Goal: Task Accomplishment & Management: Complete application form

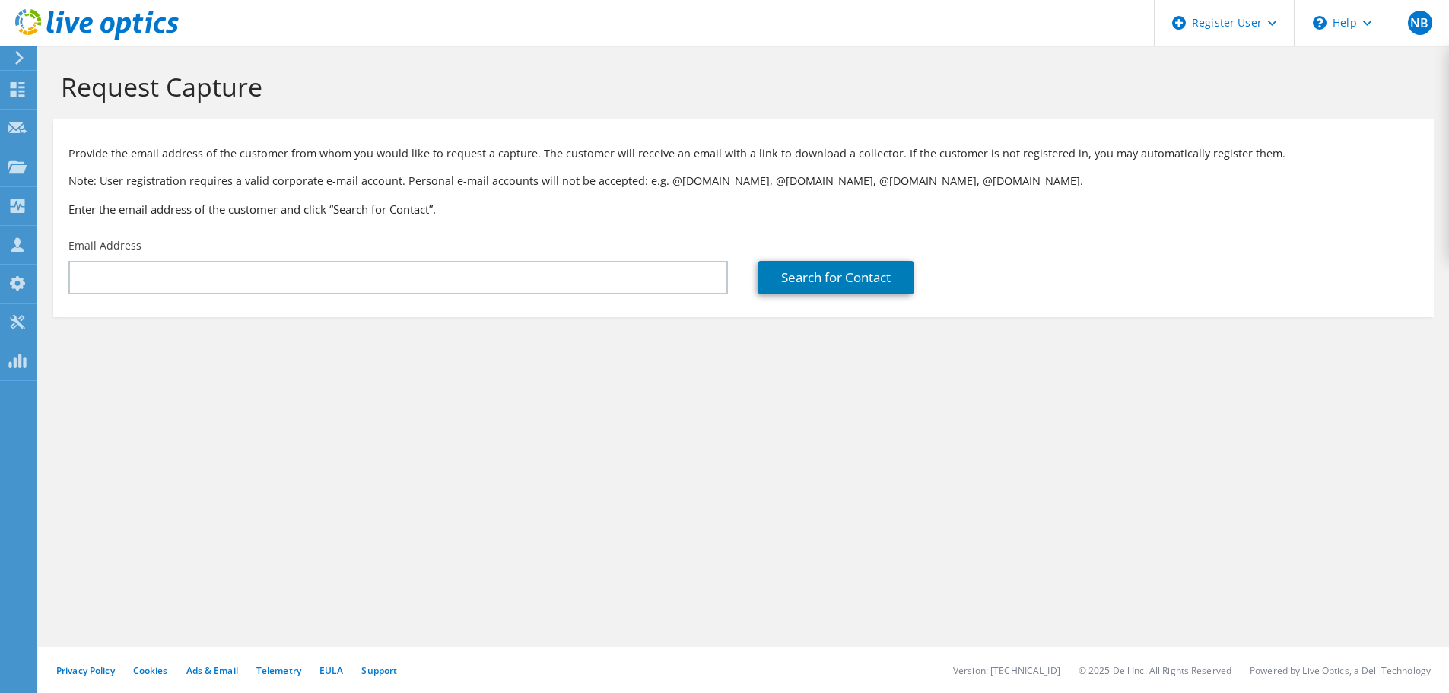
click at [45, 93] on section "Request Capture Provide the email address of the customer from whom you would l…" at bounding box center [743, 220] width 1411 height 348
click at [37, 90] on div "NB Dell User Nicolas Basirico Nicolas.Basirico@dell.com Dell My Profile Log Out…" at bounding box center [724, 346] width 1449 height 693
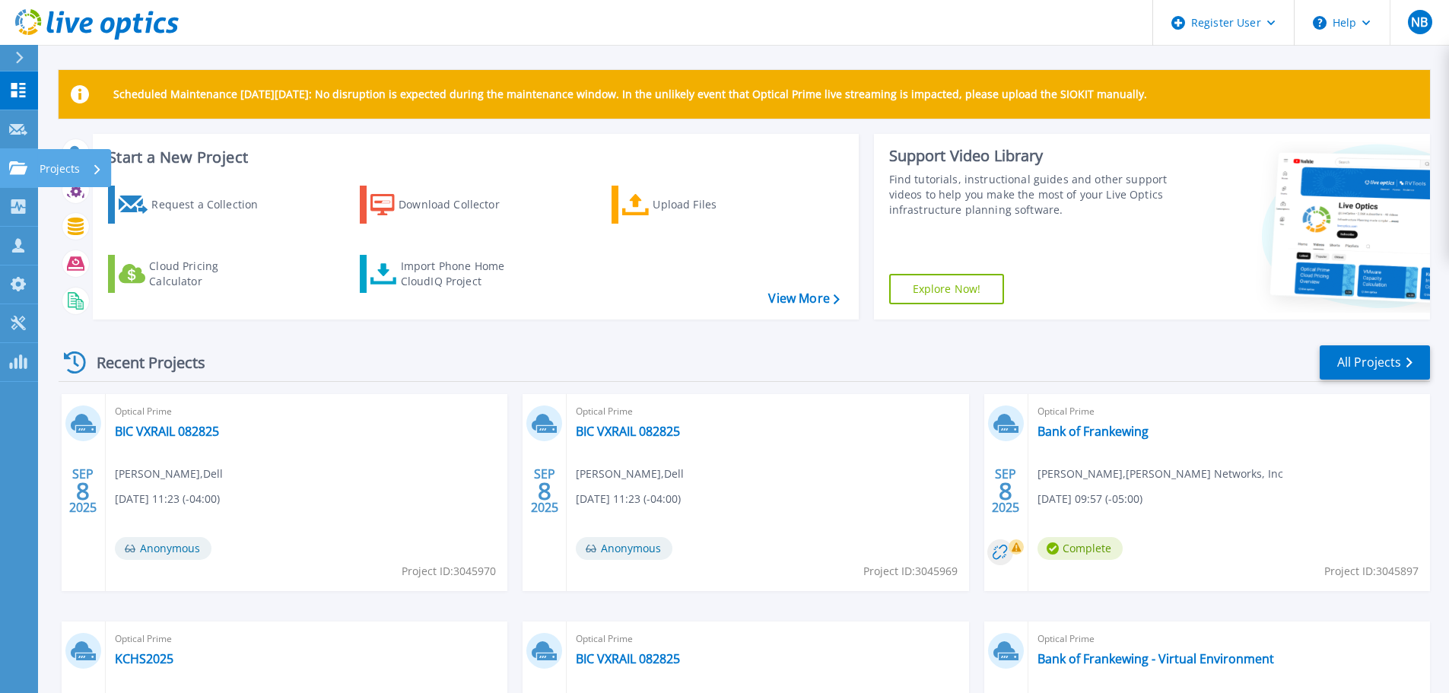
click at [21, 168] on icon at bounding box center [18, 167] width 18 height 13
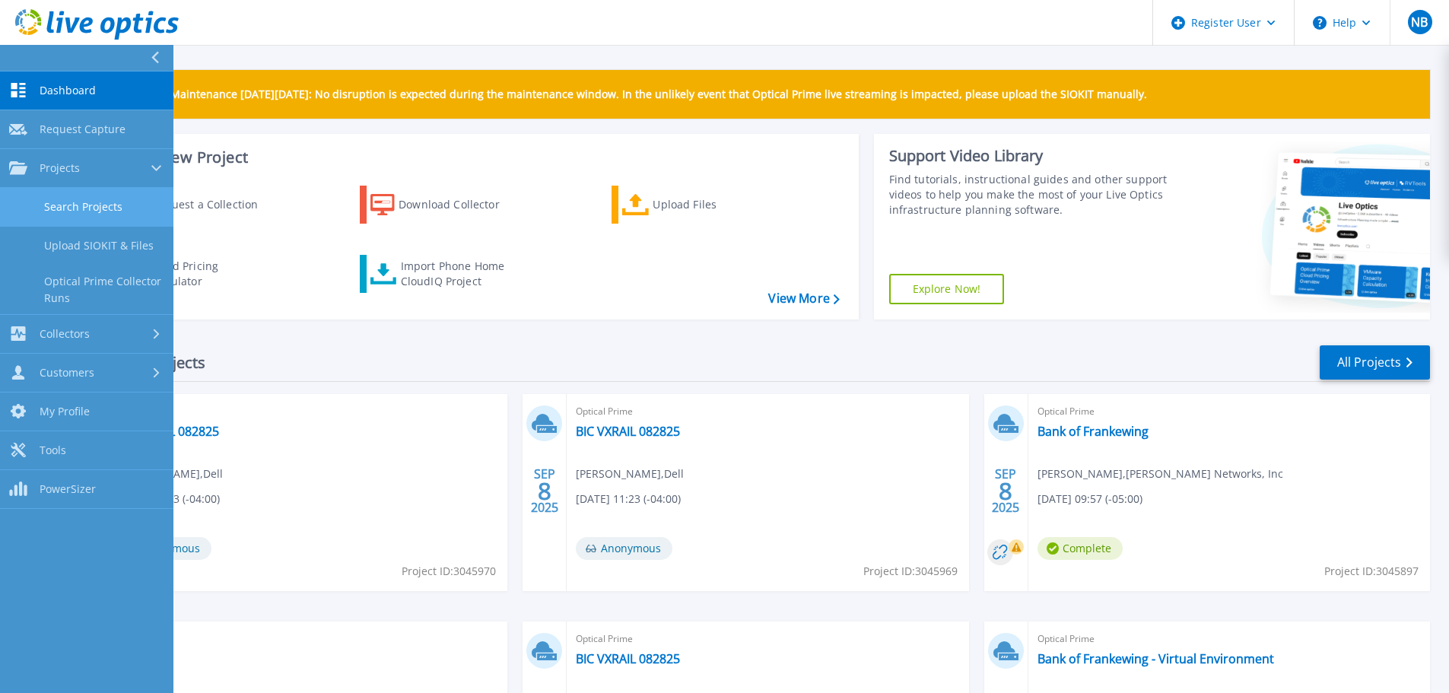
click at [76, 219] on link "Search Projects" at bounding box center [86, 207] width 173 height 39
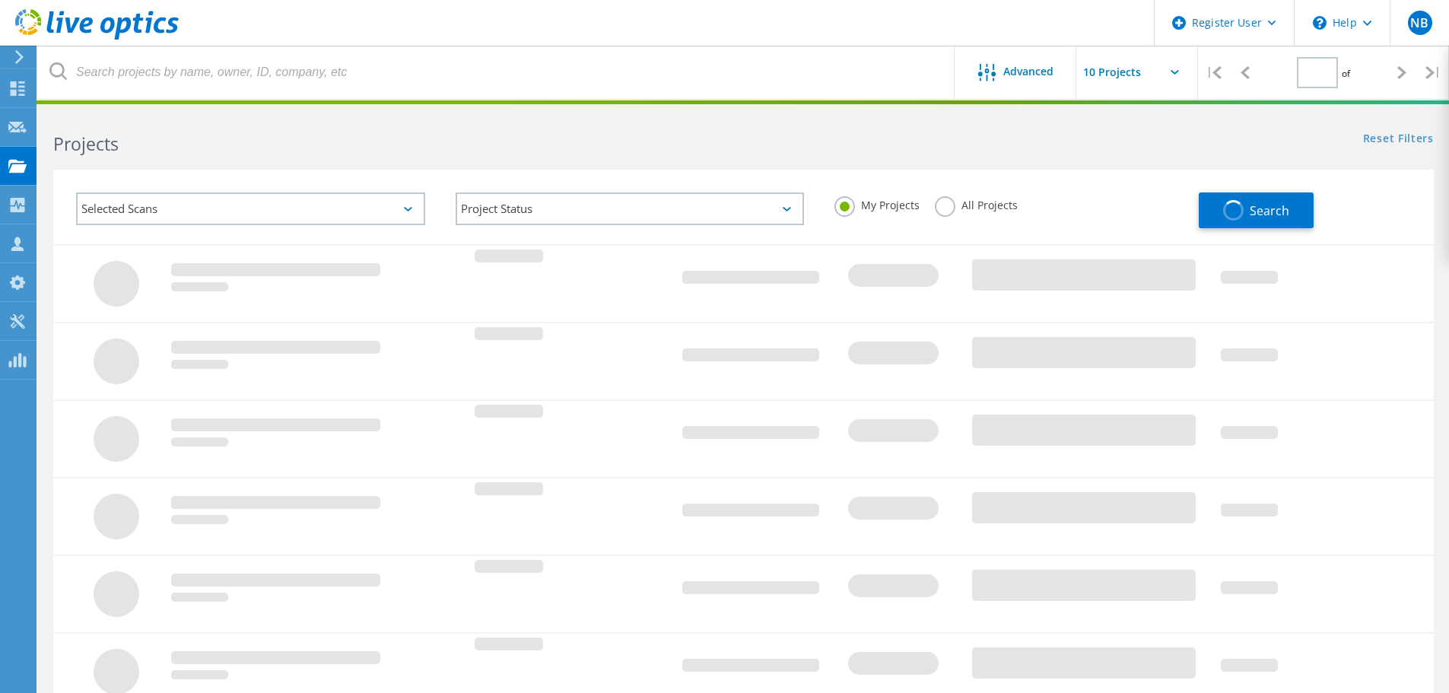
type input "1"
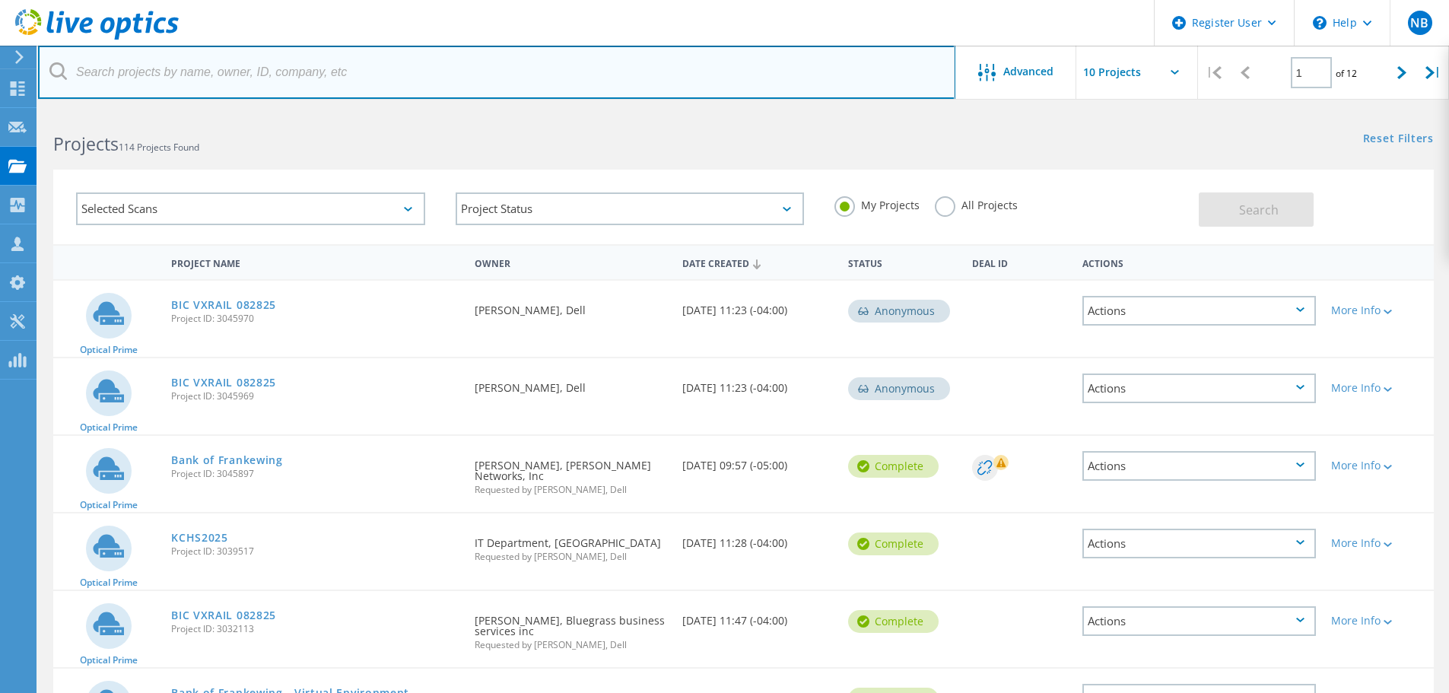
click at [240, 86] on input "text" at bounding box center [496, 72] width 917 height 53
paste input "[PERSON_NAME][EMAIL_ADDRESS][PERSON_NAME][DOMAIN_NAME]"
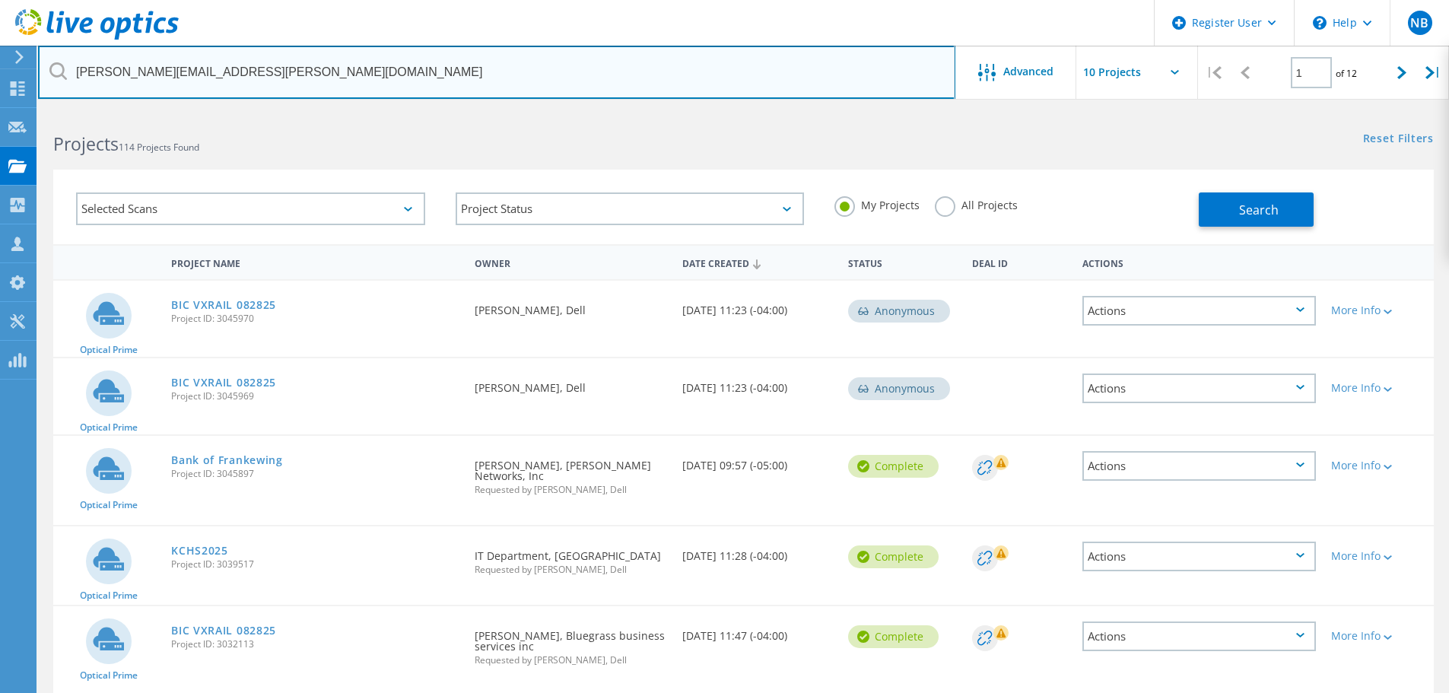
type input "[PERSON_NAME][EMAIL_ADDRESS][PERSON_NAME][DOMAIN_NAME]"
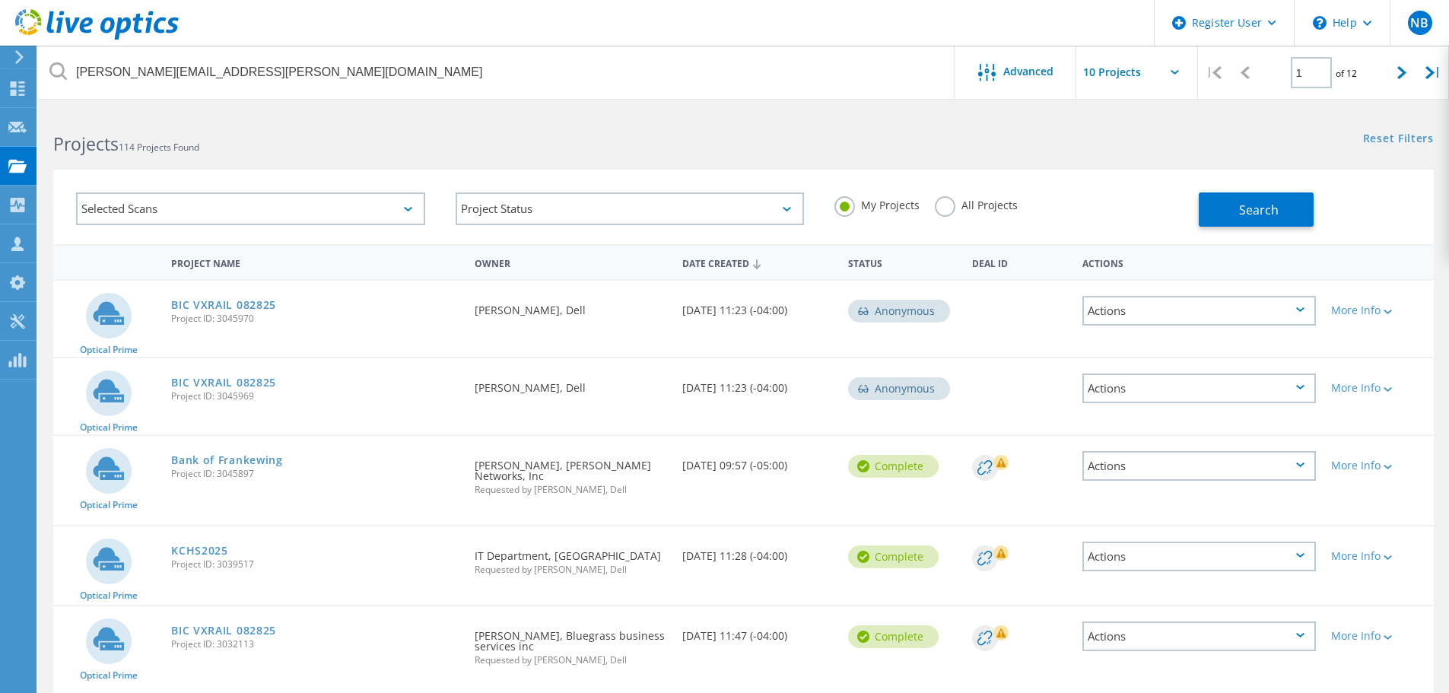
click at [948, 206] on label "All Projects" at bounding box center [976, 203] width 83 height 14
click at [0, 0] on input "All Projects" at bounding box center [0, 0] width 0 height 0
click at [1176, 213] on div "My Projects All Projects" at bounding box center [1008, 205] width 379 height 56
click at [1228, 209] on button "Search" at bounding box center [1255, 209] width 115 height 34
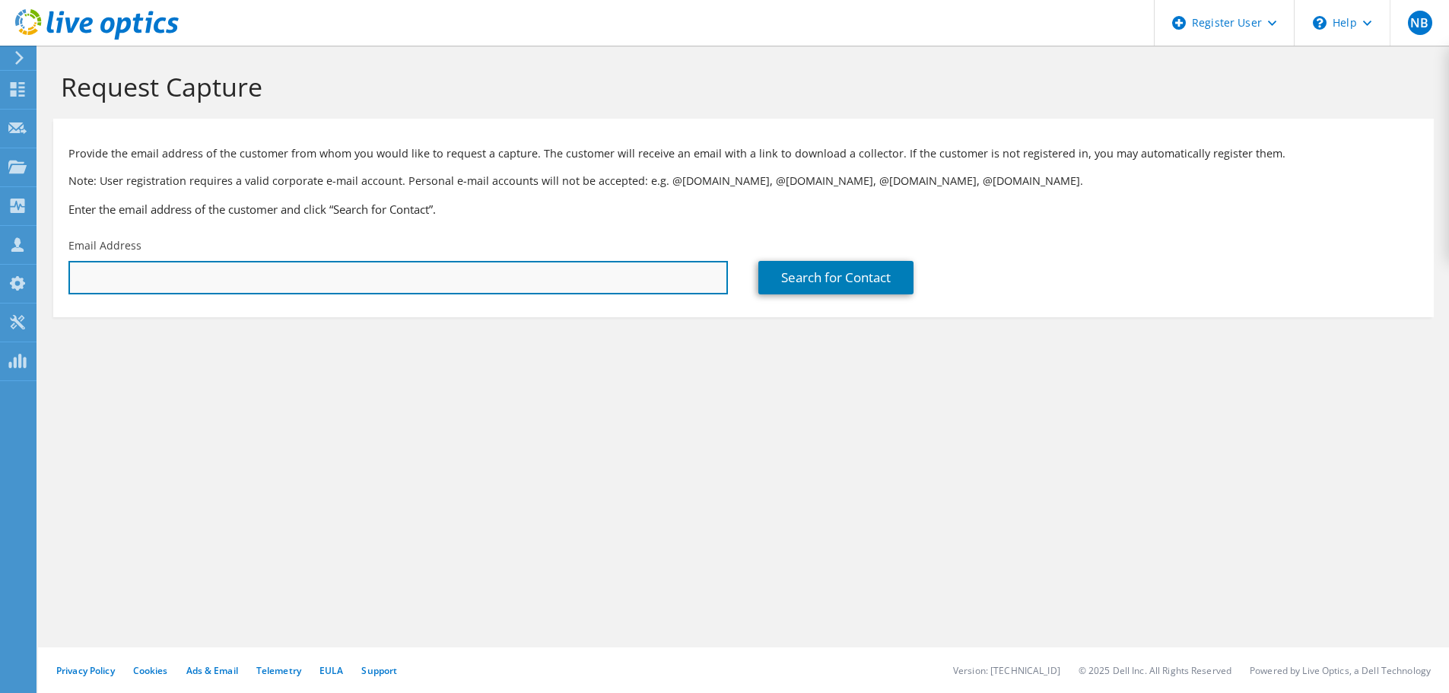
paste input "[PERSON_NAME][EMAIL_ADDRESS][PERSON_NAME][DOMAIN_NAME]"
type input "[PERSON_NAME][EMAIL_ADDRESS][PERSON_NAME][DOMAIN_NAME]"
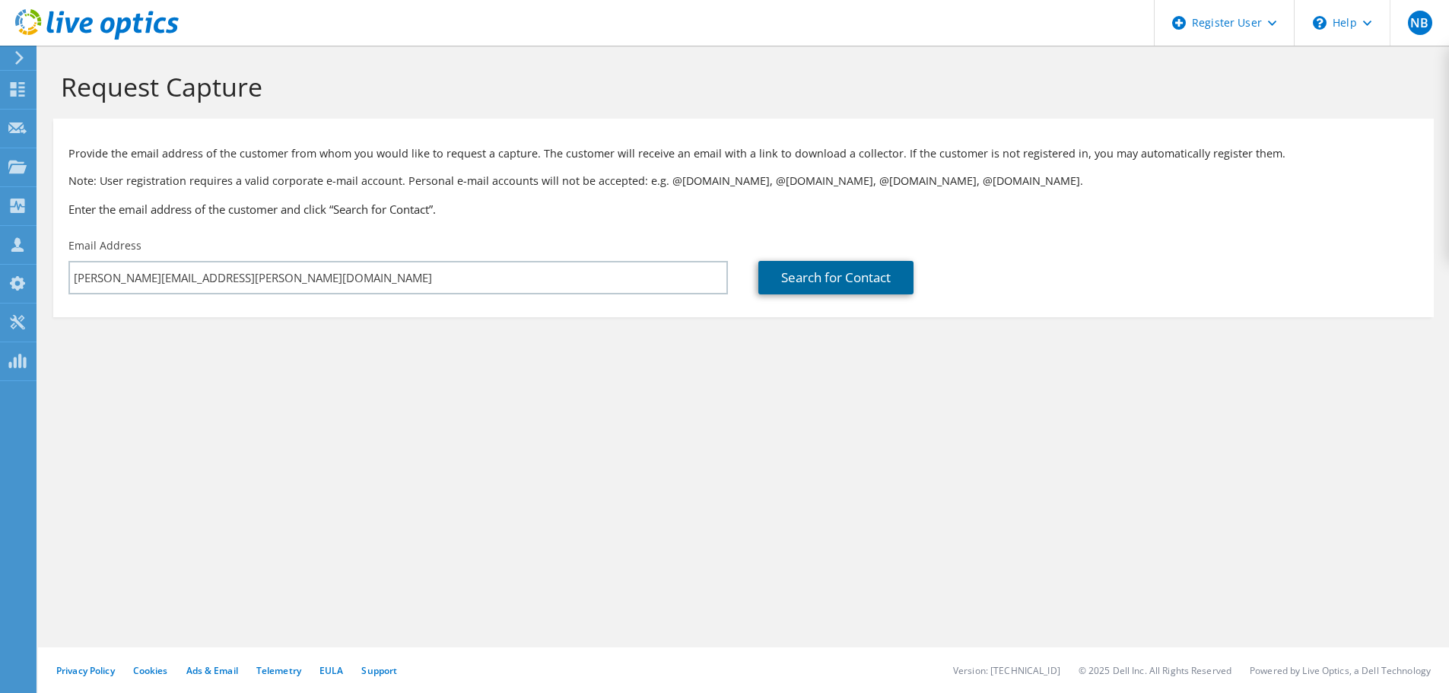
click at [852, 278] on link "Search for Contact" at bounding box center [835, 277] width 155 height 33
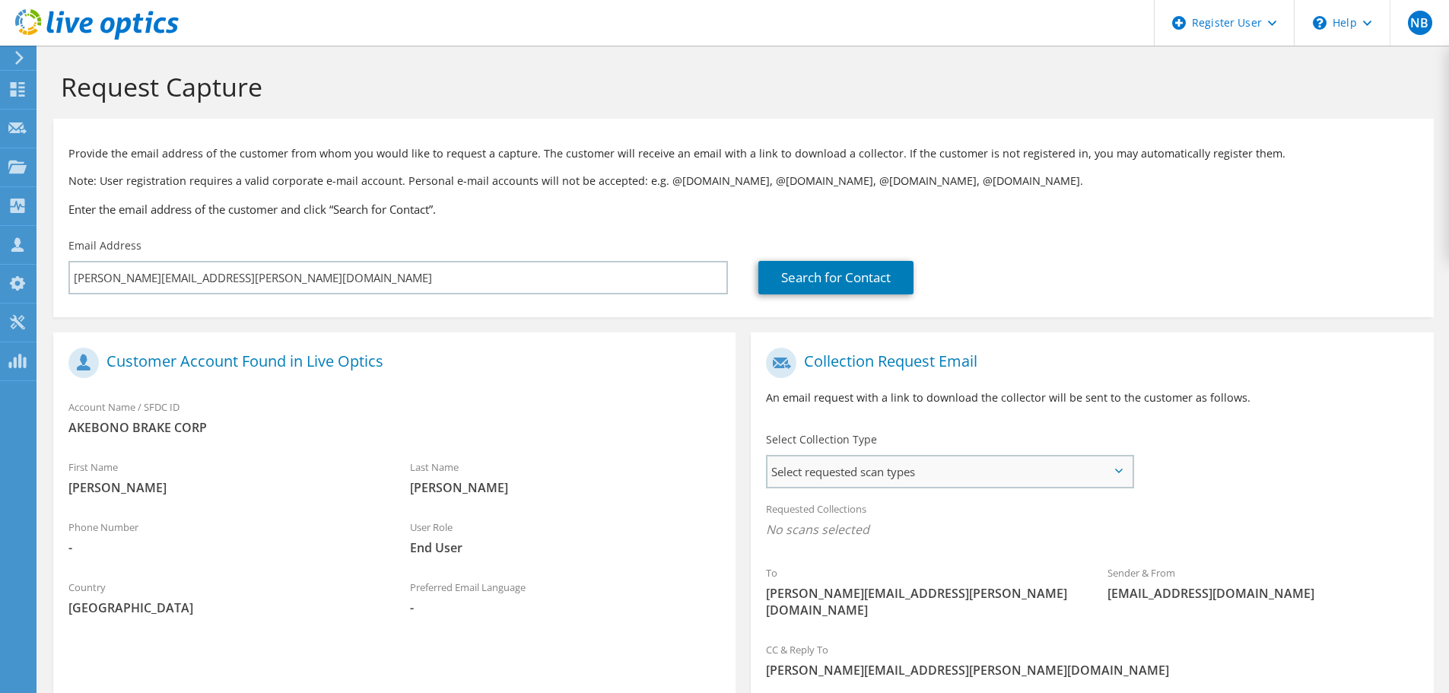
click at [878, 488] on div "Select requested scan types Server Virtualization Optical Prime AWS Nutanix SC" at bounding box center [950, 471] width 368 height 33
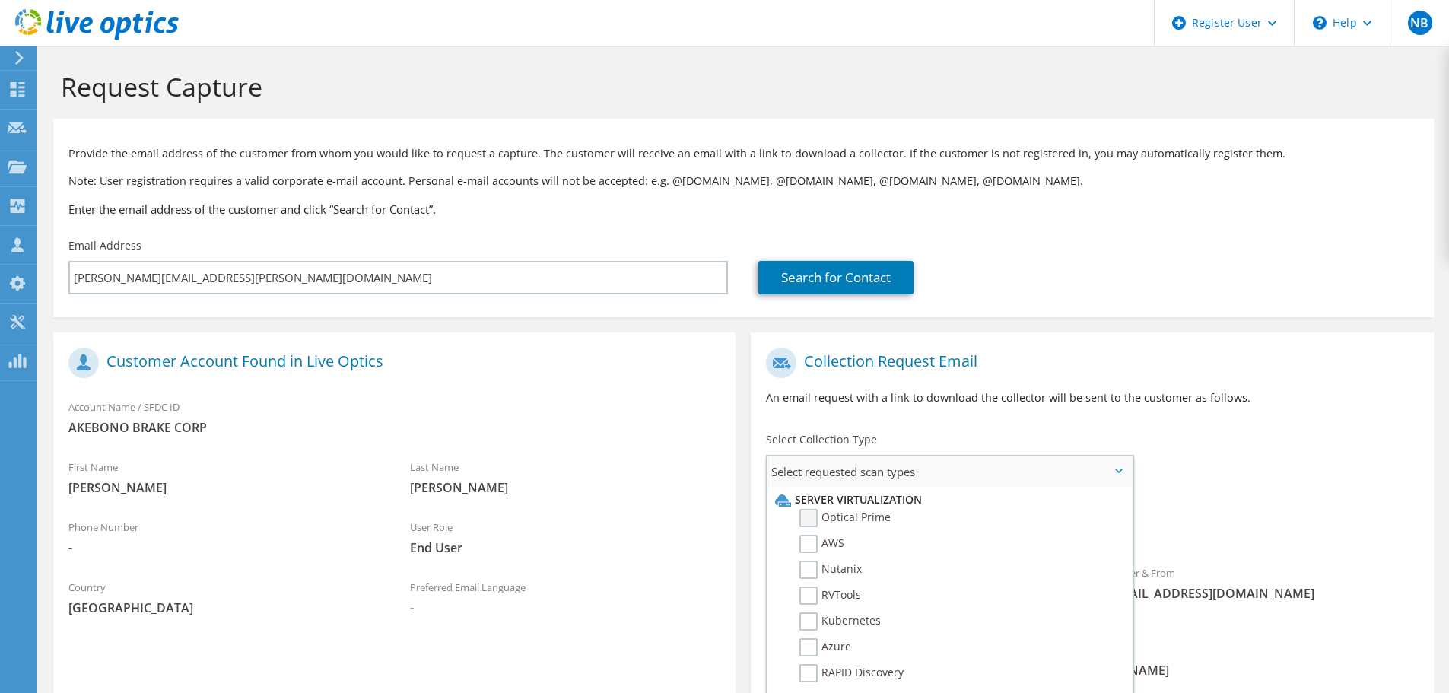
click at [814, 513] on label "Optical Prime" at bounding box center [844, 518] width 91 height 18
click at [0, 0] on input "Optical Prime" at bounding box center [0, 0] width 0 height 0
click at [1220, 422] on div "Collection Request Email An email request with a link to download the collector…" at bounding box center [1092, 382] width 682 height 84
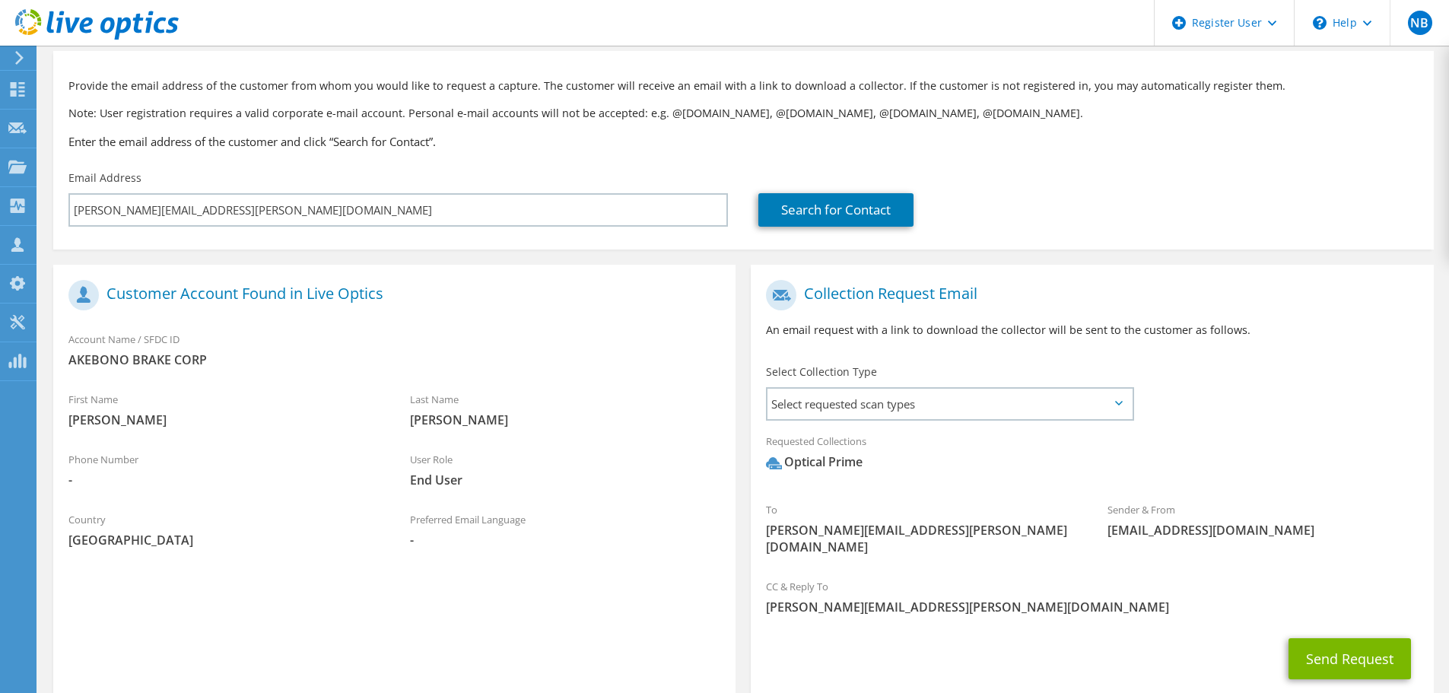
scroll to position [76, 0]
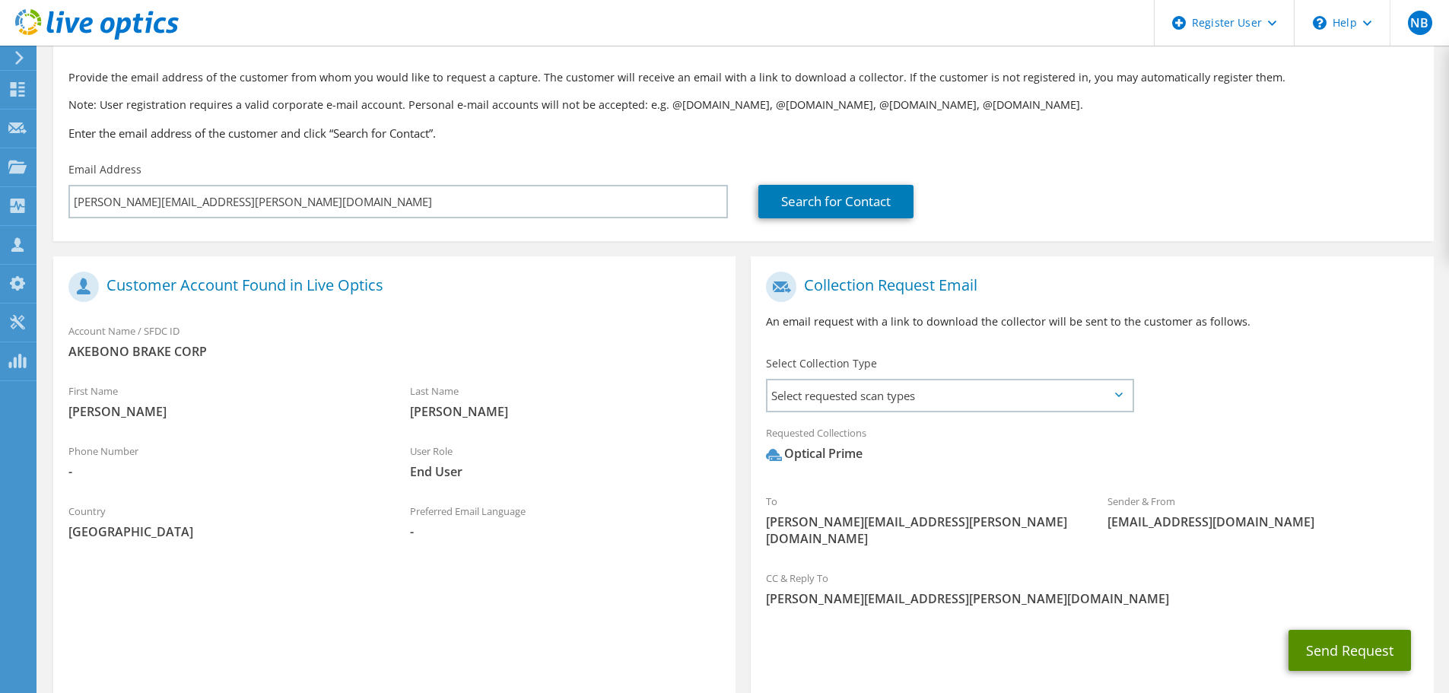
click at [1307, 630] on button "Send Request" at bounding box center [1349, 650] width 122 height 41
